Goal: Task Accomplishment & Management: Manage account settings

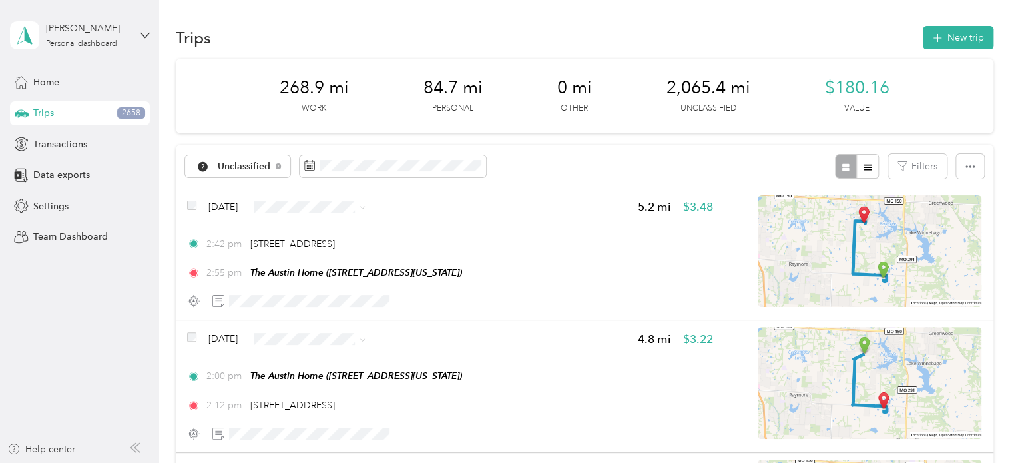
drag, startPoint x: 524, startPoint y: 29, endPoint x: 450, endPoint y: 62, distance: 81.6
click at [524, 29] on div "Trips New trip" at bounding box center [584, 37] width 817 height 28
click at [365, 206] on icon at bounding box center [362, 207] width 6 height 6
click at [357, 250] on span "Personal" at bounding box center [361, 254] width 106 height 14
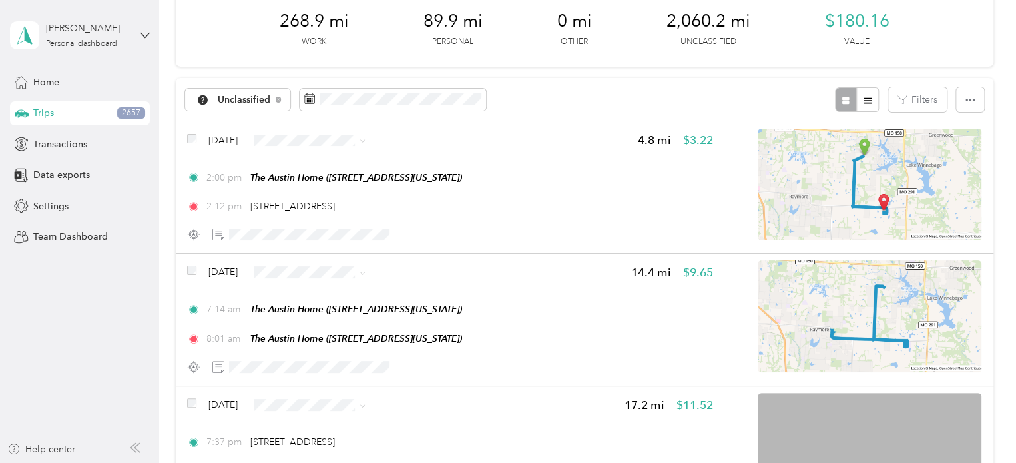
scroll to position [133, 0]
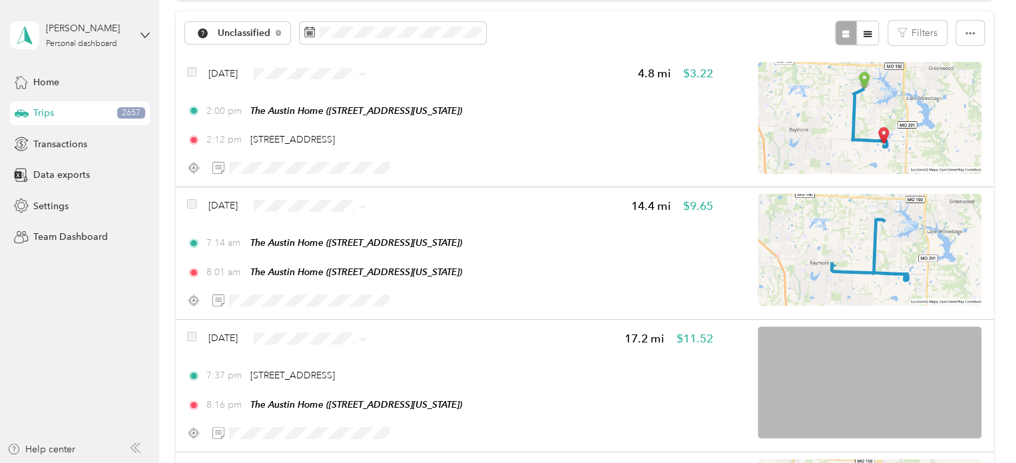
click at [365, 202] on span at bounding box center [362, 205] width 6 height 11
click at [365, 207] on icon at bounding box center [362, 207] width 6 height 6
click at [320, 247] on span "Personal" at bounding box center [361, 251] width 106 height 14
click at [365, 77] on icon at bounding box center [362, 74] width 6 height 6
click at [509, 77] on div "[DATE] 4.8 mi $3.22" at bounding box center [449, 73] width 525 height 23
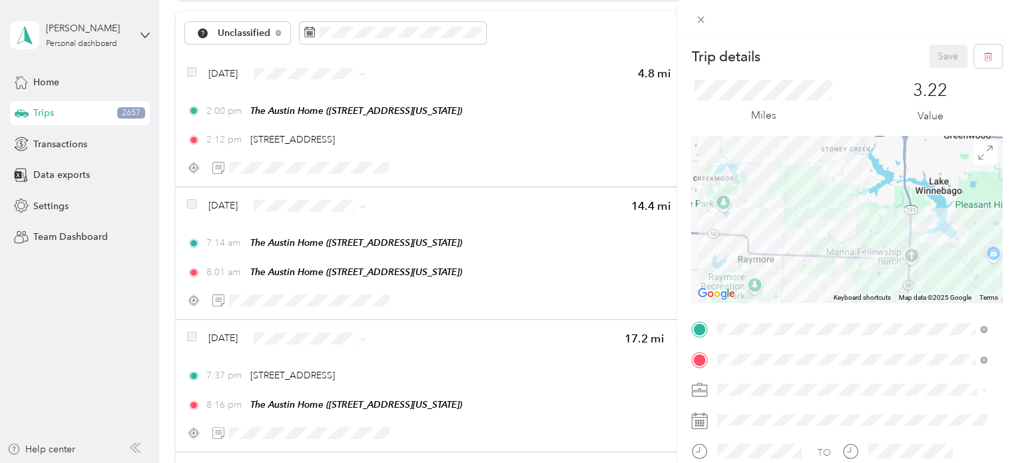
click at [386, 72] on div "Trip details Save This trip cannot be edited because it is either under review,…" at bounding box center [508, 231] width 1016 height 463
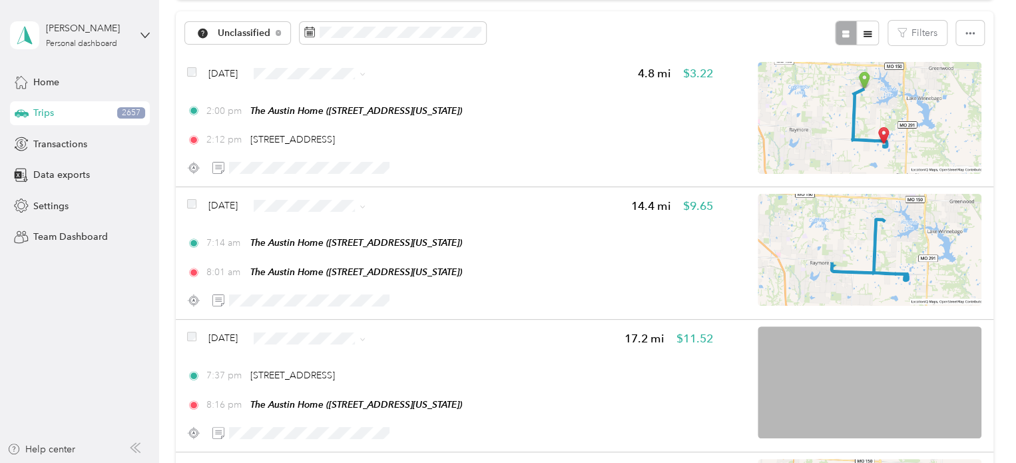
click at [836, 114] on img at bounding box center [869, 118] width 224 height 112
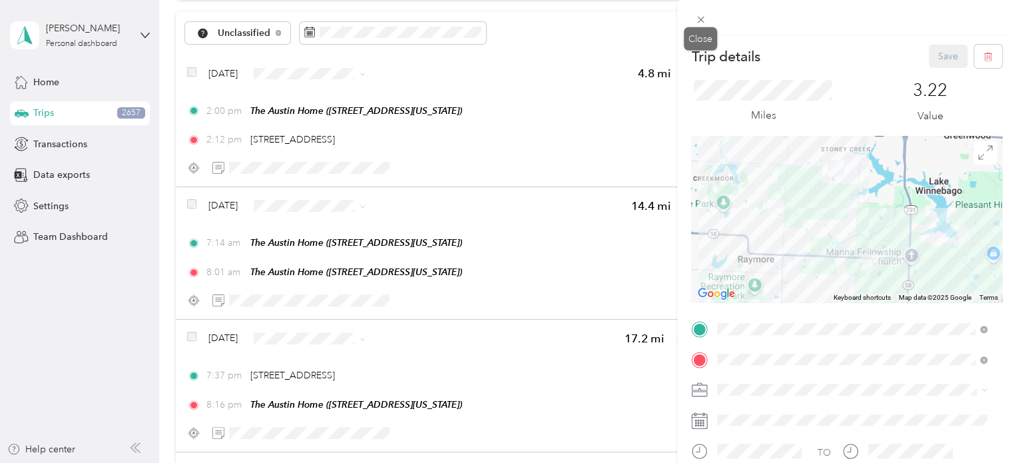
click at [700, 23] on icon at bounding box center [700, 19] width 11 height 11
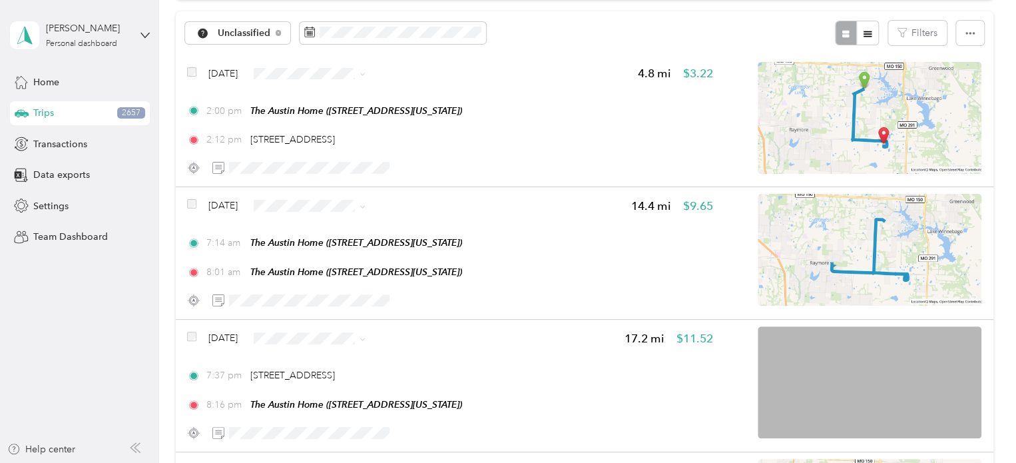
click at [370, 70] on span at bounding box center [309, 73] width 121 height 23
click at [365, 73] on icon at bounding box center [362, 74] width 6 height 6
click at [328, 120] on span "Personal" at bounding box center [361, 121] width 106 height 14
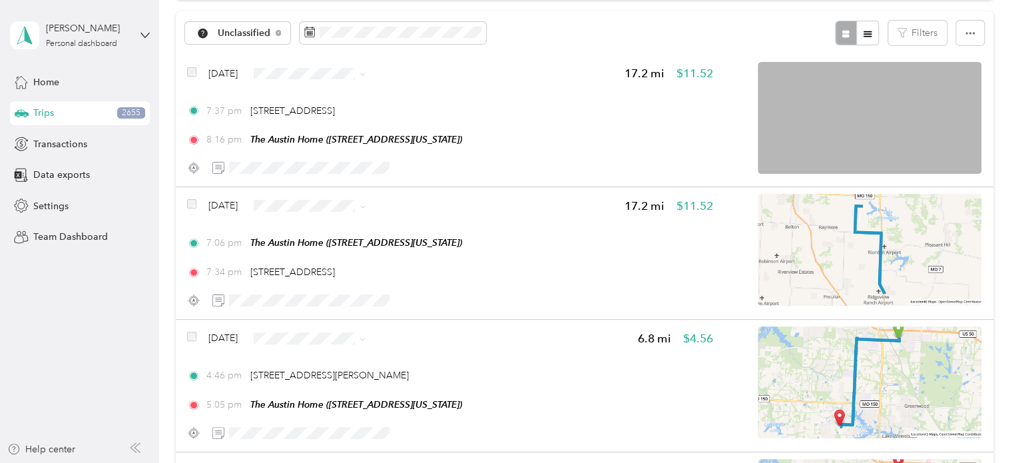
click at [365, 74] on icon at bounding box center [362, 74] width 6 height 6
click at [469, 79] on div "[DATE] 17.2 mi $11.52" at bounding box center [449, 73] width 525 height 23
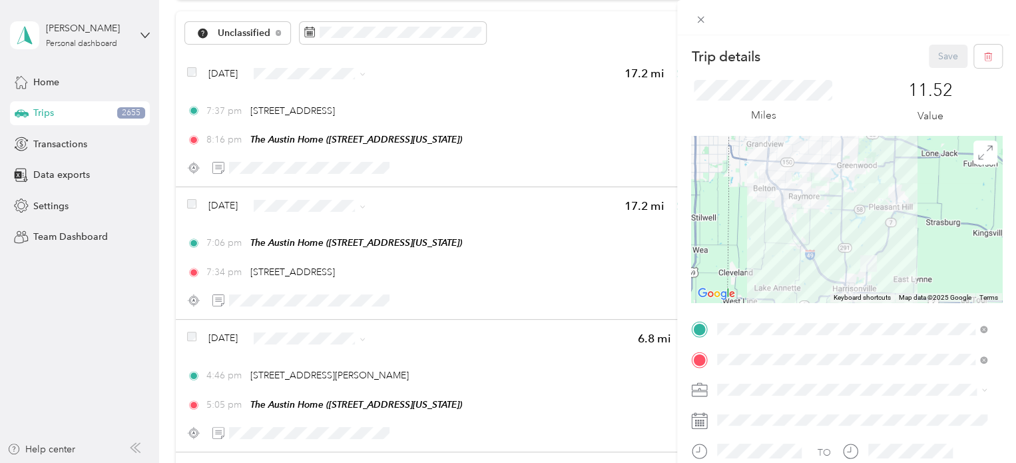
click at [192, 75] on div "Trip details Save This trip cannot be edited because it is either under review,…" at bounding box center [508, 231] width 1016 height 463
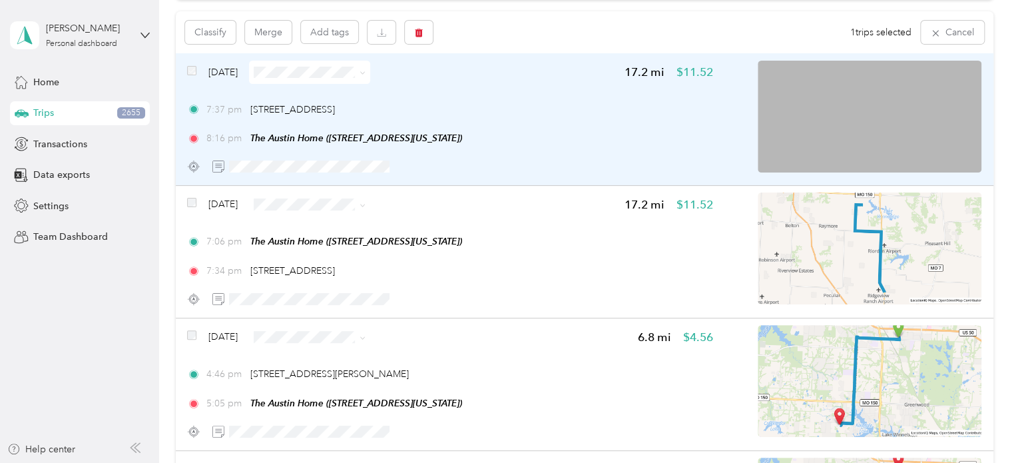
scroll to position [132, 0]
click at [186, 208] on div "[DATE] 17.2 mi $11.52 7:06 pm The Austin Home ([STREET_ADDRESS][US_STATE]) 7:34…" at bounding box center [584, 253] width 817 height 132
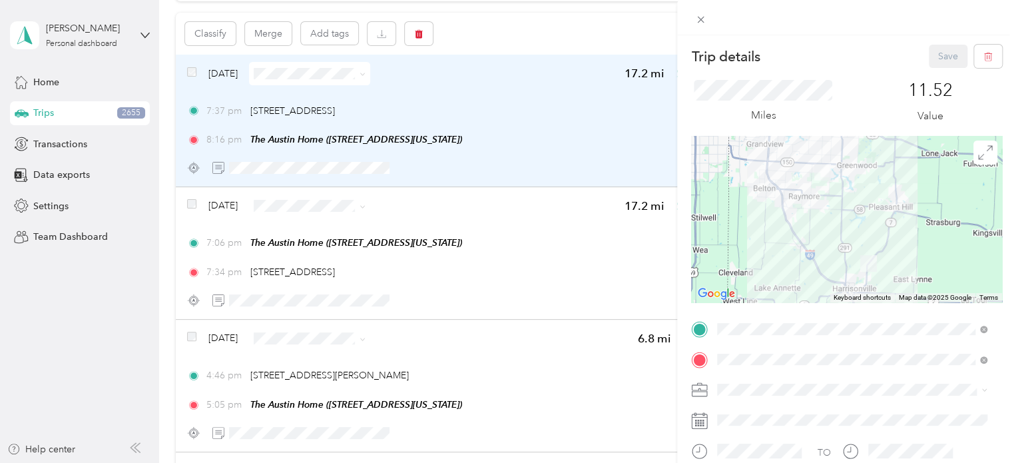
click at [191, 204] on div "Trip details Save This trip cannot be edited because it is either under review,…" at bounding box center [508, 231] width 1016 height 463
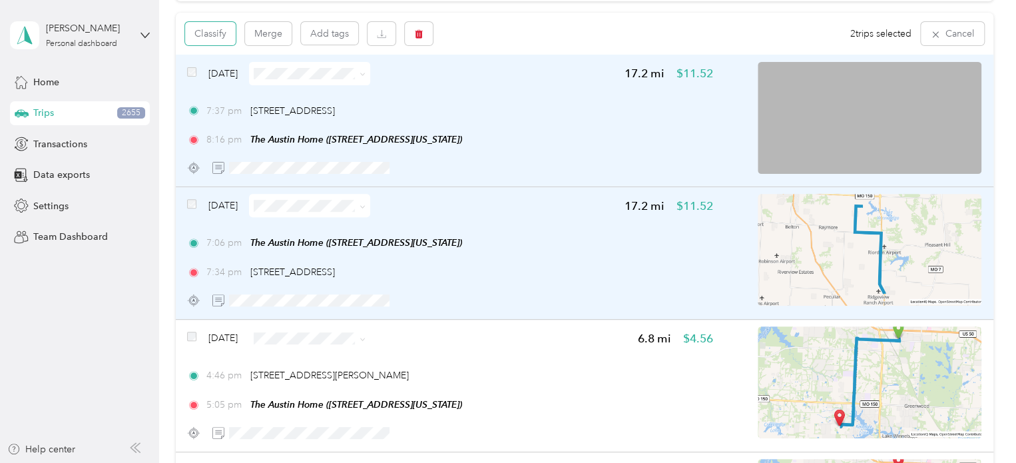
click at [197, 28] on button "Classify" at bounding box center [210, 33] width 51 height 23
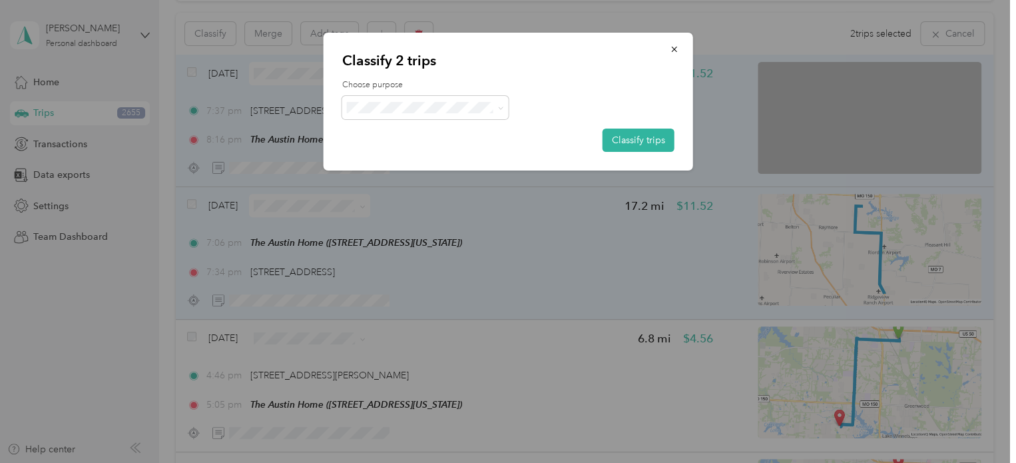
click at [642, 138] on button "Classify trips" at bounding box center [638, 139] width 72 height 23
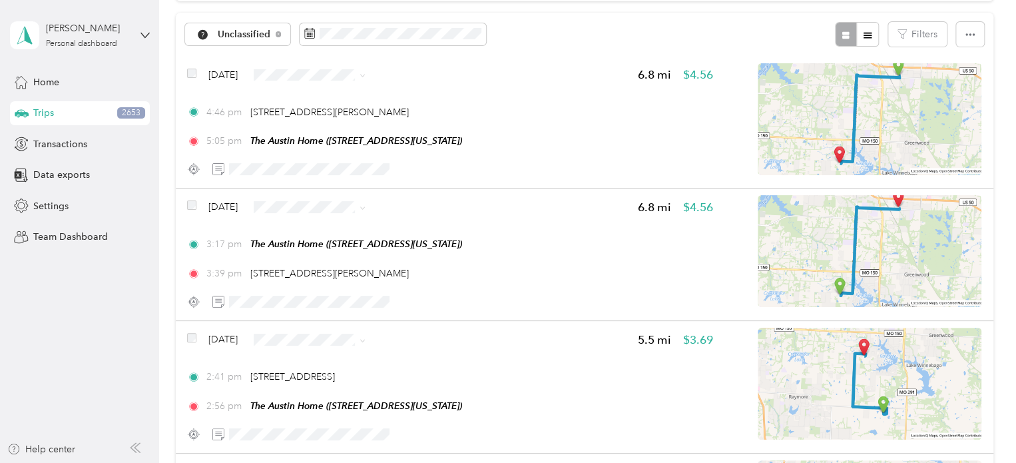
click at [365, 74] on icon at bounding box center [362, 76] width 6 height 6
click at [351, 241] on span "Medical" at bounding box center [361, 239] width 106 height 14
click at [365, 73] on icon at bounding box center [362, 76] width 6 height 6
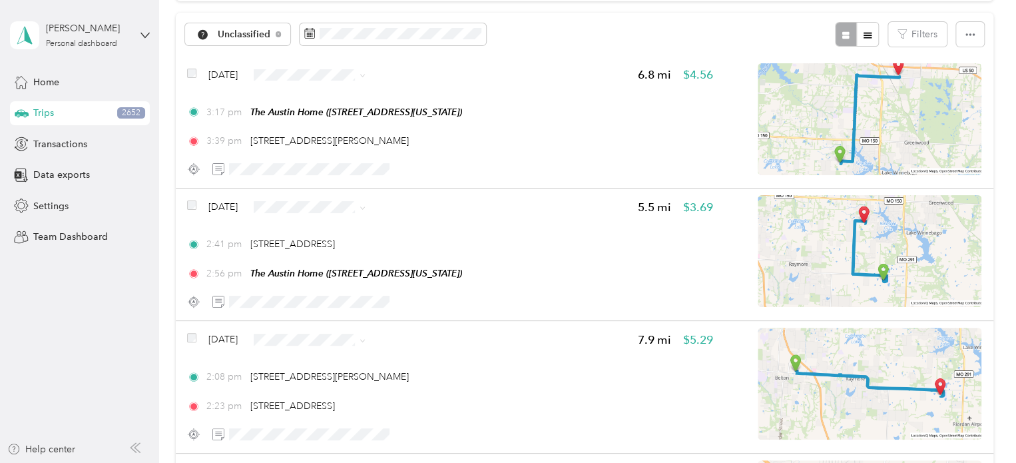
click at [365, 74] on icon at bounding box center [362, 76] width 6 height 6
click at [349, 236] on span "Medical" at bounding box center [361, 239] width 106 height 14
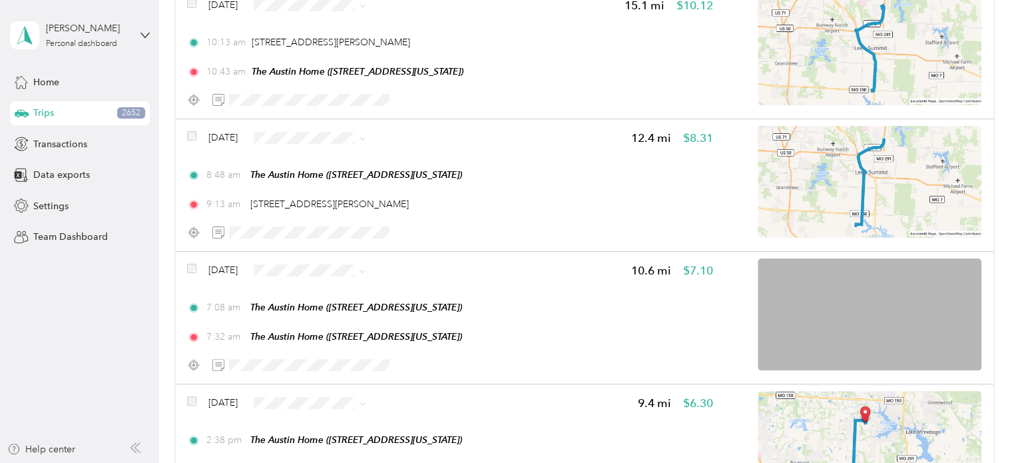
scroll to position [797, 0]
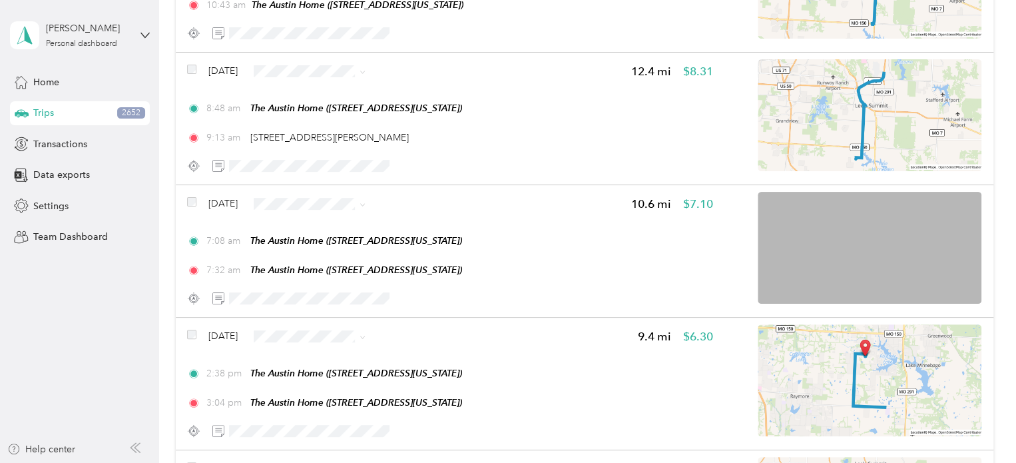
click at [365, 202] on icon at bounding box center [362, 205] width 6 height 6
click at [348, 258] on li "Personal" at bounding box center [348, 251] width 149 height 23
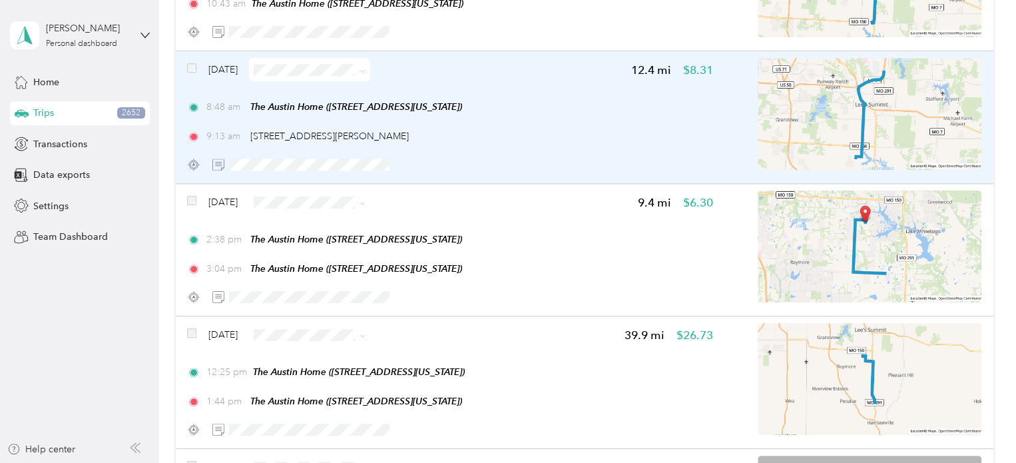
scroll to position [796, 0]
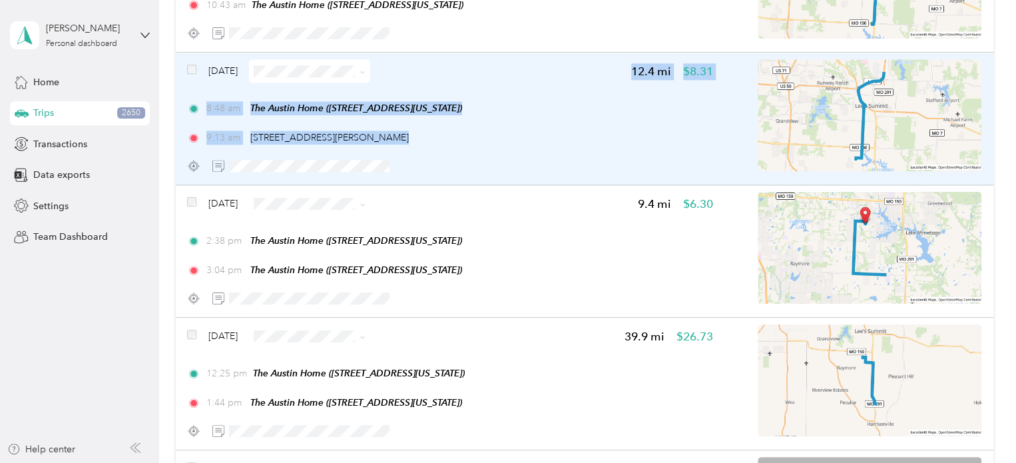
drag, startPoint x: 463, startPoint y: 60, endPoint x: 468, endPoint y: 156, distance: 96.7
click at [468, 156] on div "[DATE] 12.4 mi $8.31 8:48 am The Austin Home ([STREET_ADDRESS][US_STATE]) 9:13 …" at bounding box center [449, 118] width 525 height 118
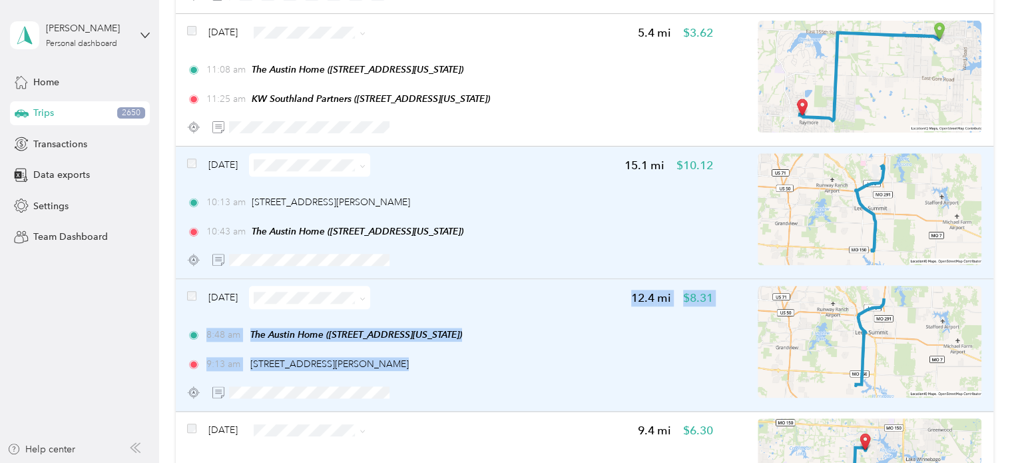
scroll to position [596, 0]
